Goal: Find specific page/section: Find specific page/section

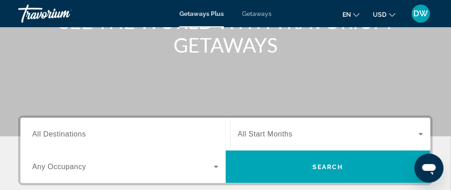
scroll to position [181, 0]
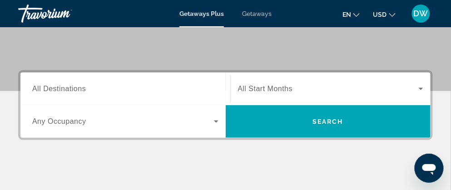
click at [422, 85] on icon "Search widget" at bounding box center [420, 88] width 11 height 11
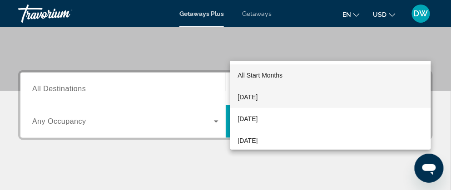
scroll to position [221, 0]
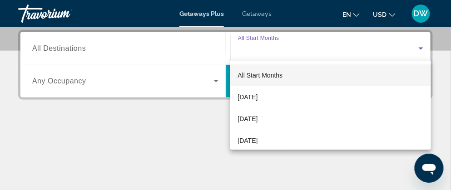
click at [273, 77] on span "All Start Months" at bounding box center [259, 75] width 45 height 7
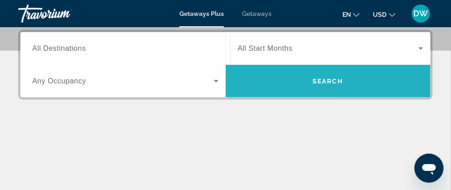
click at [342, 82] on span "Search" at bounding box center [327, 81] width 31 height 7
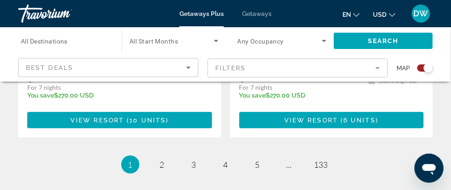
scroll to position [2132, 0]
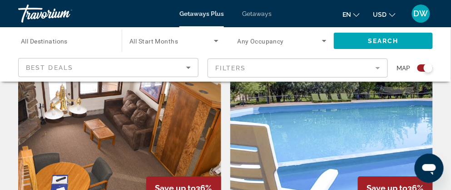
scroll to position [1905, 0]
